Goal: Task Accomplishment & Management: Use online tool/utility

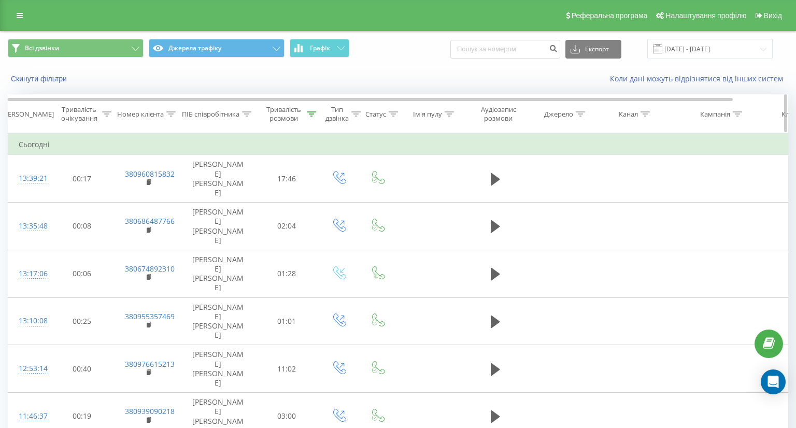
click at [299, 114] on div "Тривалість розмови" at bounding box center [283, 114] width 41 height 18
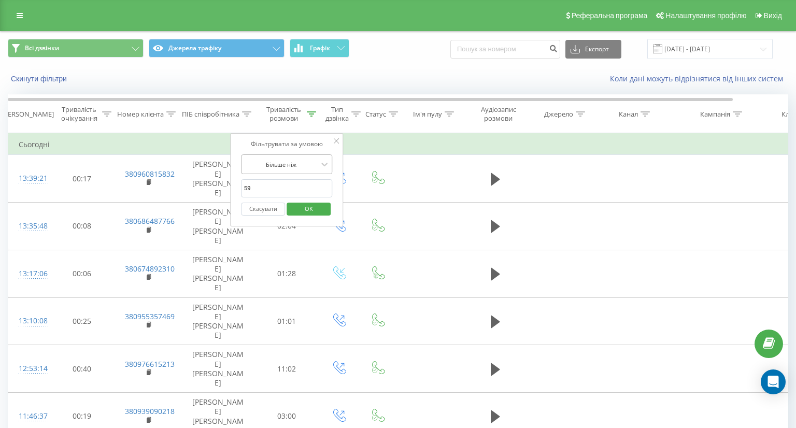
click at [281, 161] on div at bounding box center [281, 165] width 74 height 10
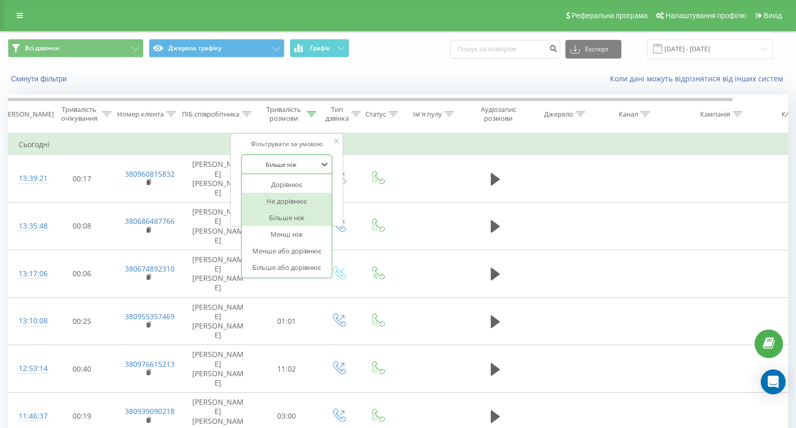
click at [288, 193] on div "Не дорівнює" at bounding box center [286, 201] width 90 height 17
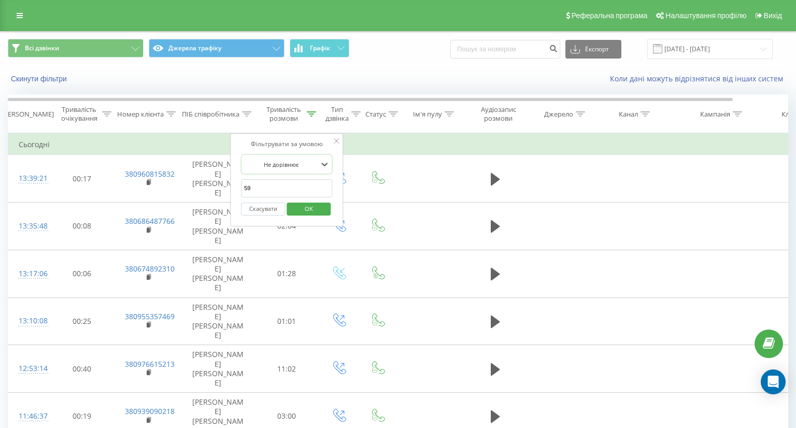
click at [294, 157] on div "Не дорівнює" at bounding box center [281, 164] width 76 height 16
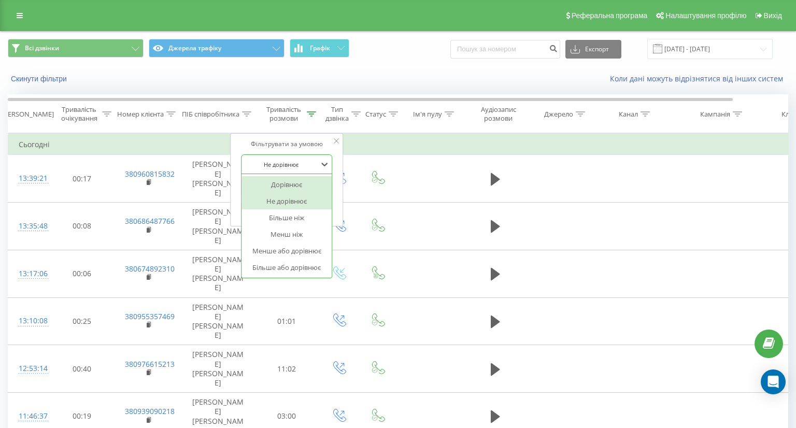
click at [288, 179] on div "Дорівнює" at bounding box center [286, 184] width 90 height 17
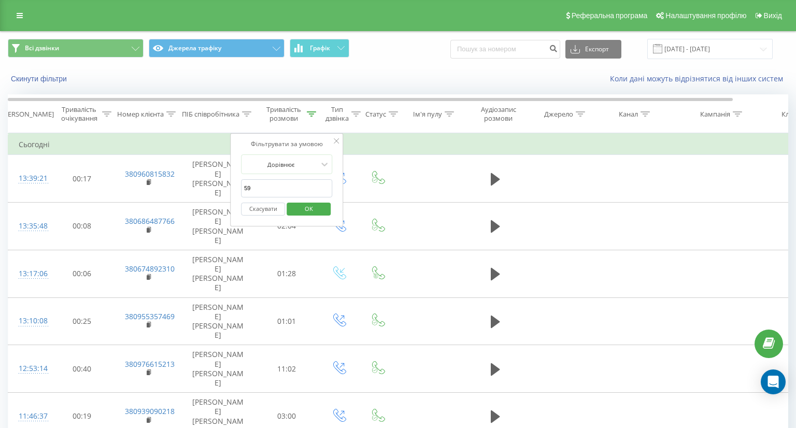
click at [287, 183] on input "59" at bounding box center [286, 188] width 91 height 18
click at [307, 213] on span "OK" at bounding box center [308, 208] width 29 height 16
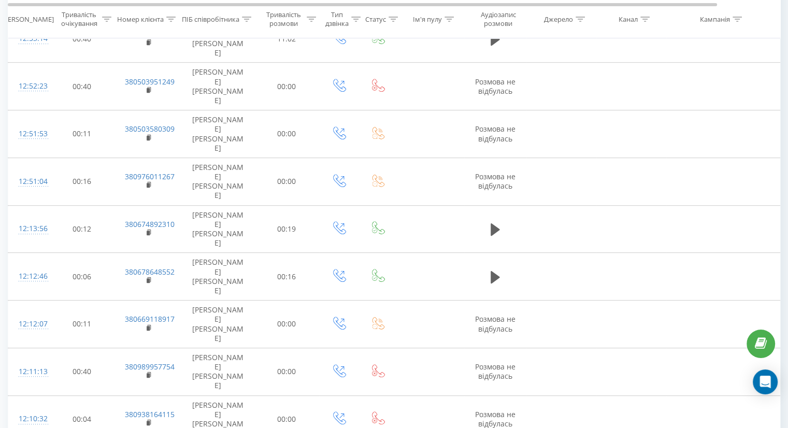
scroll to position [516, 0]
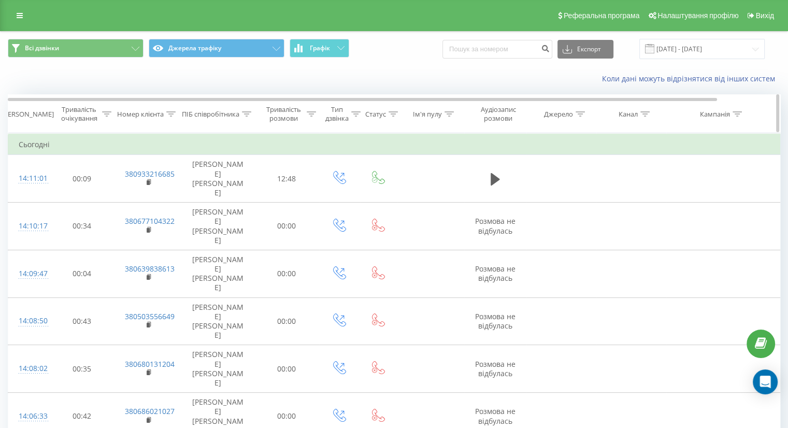
click at [292, 114] on div "Тривалість розмови" at bounding box center [283, 114] width 41 height 18
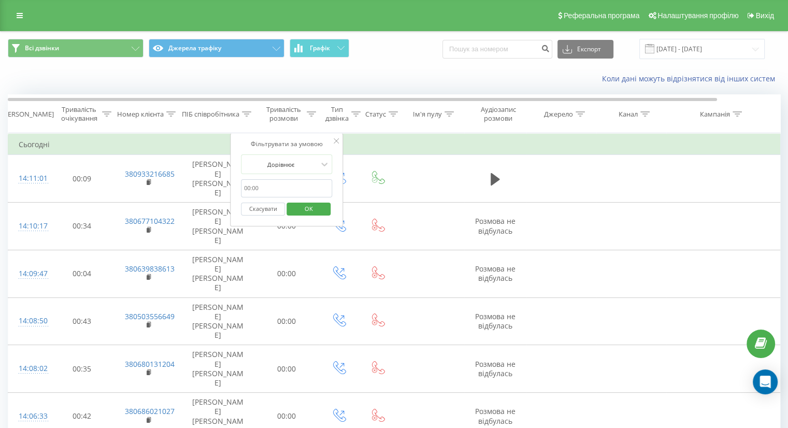
click at [286, 153] on div "Фільтрувати за умовою Дорівнює Скасувати OK" at bounding box center [286, 179] width 113 height 93
click at [286, 160] on div at bounding box center [281, 165] width 74 height 10
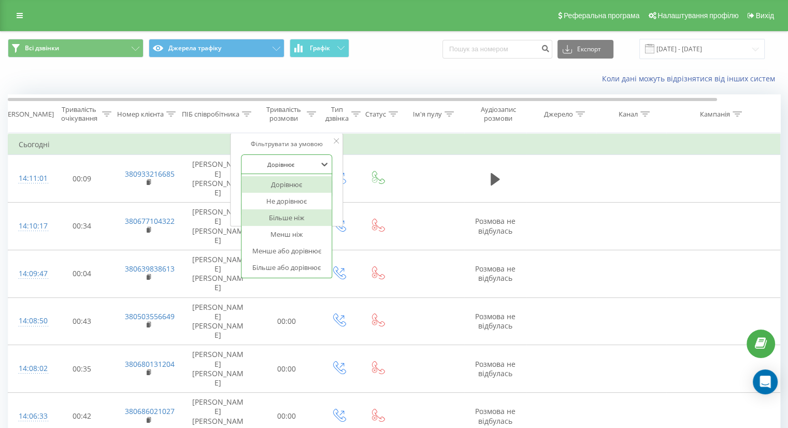
click at [267, 214] on div "Більше ніж" at bounding box center [286, 217] width 90 height 17
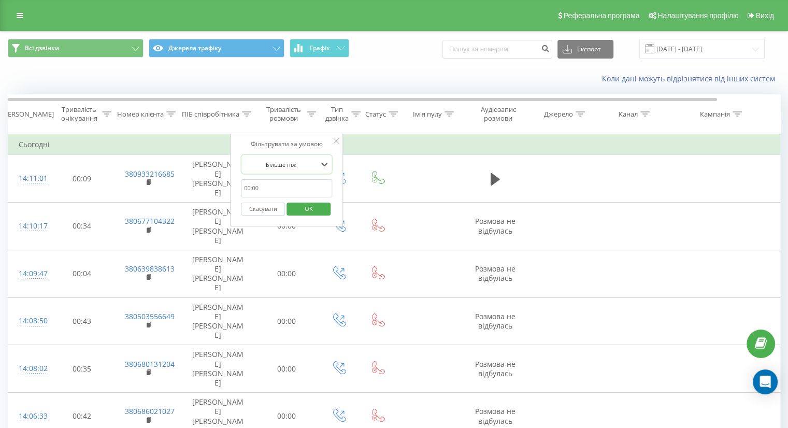
click at [273, 185] on input "text" at bounding box center [286, 188] width 91 height 18
type input "59"
click at [299, 208] on span "OK" at bounding box center [308, 208] width 29 height 16
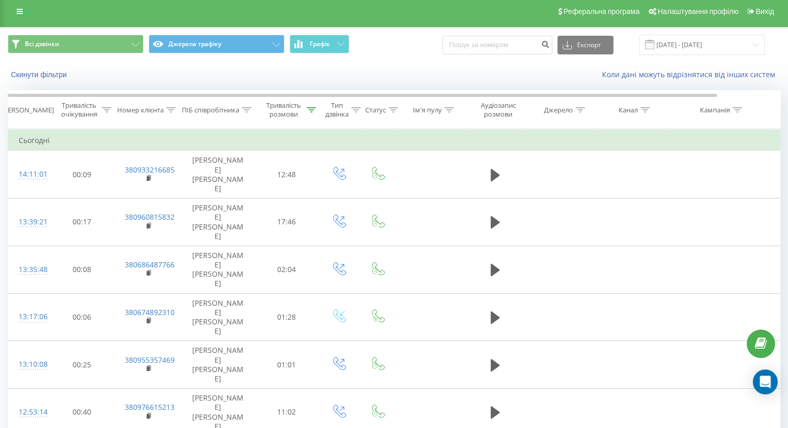
scroll to position [6, 0]
